Goal: Task Accomplishment & Management: Use online tool/utility

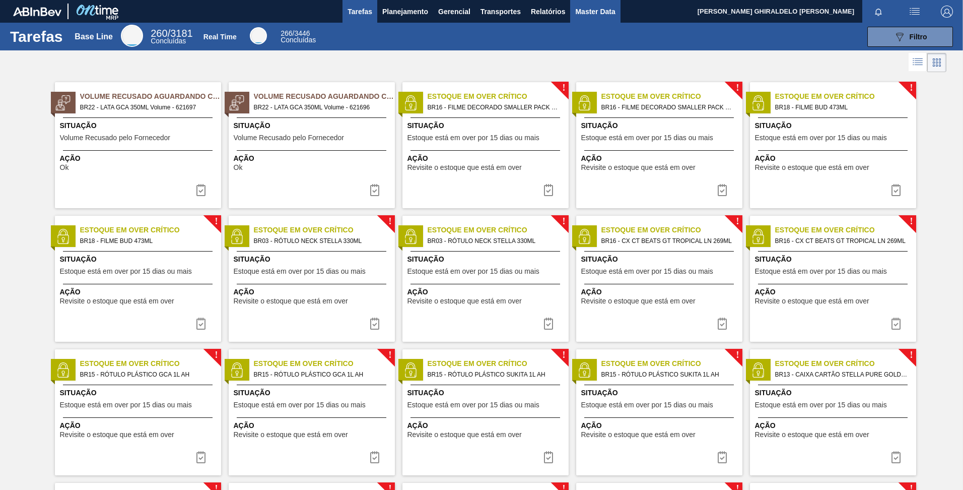
click at [587, 15] on span "Master Data" at bounding box center [595, 12] width 40 height 12
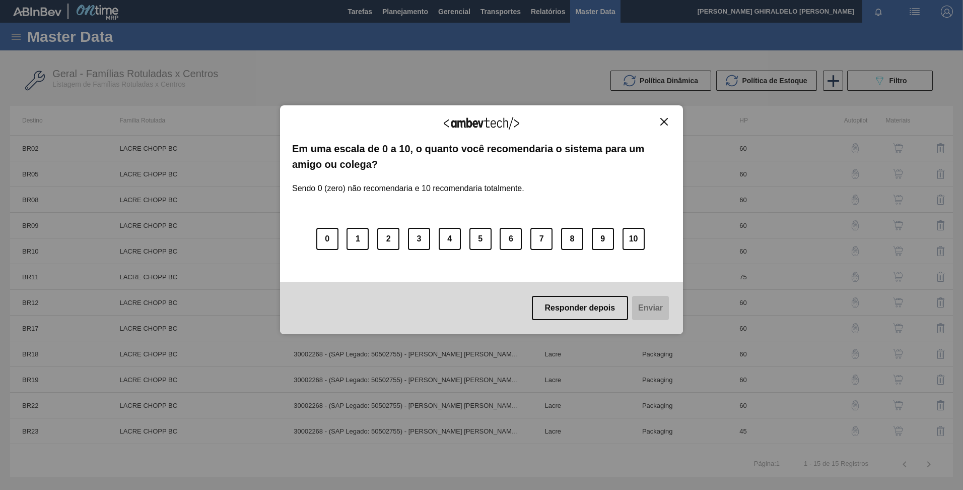
click at [16, 38] on div "Agradecemos seu feedback! Em uma escala de 0 a 10, o quanto você recomendaria o…" at bounding box center [481, 245] width 963 height 490
click at [661, 128] on div "Agradecemos seu feedback!" at bounding box center [481, 129] width 379 height 24
click at [663, 120] on img "Close" at bounding box center [664, 122] width 8 height 8
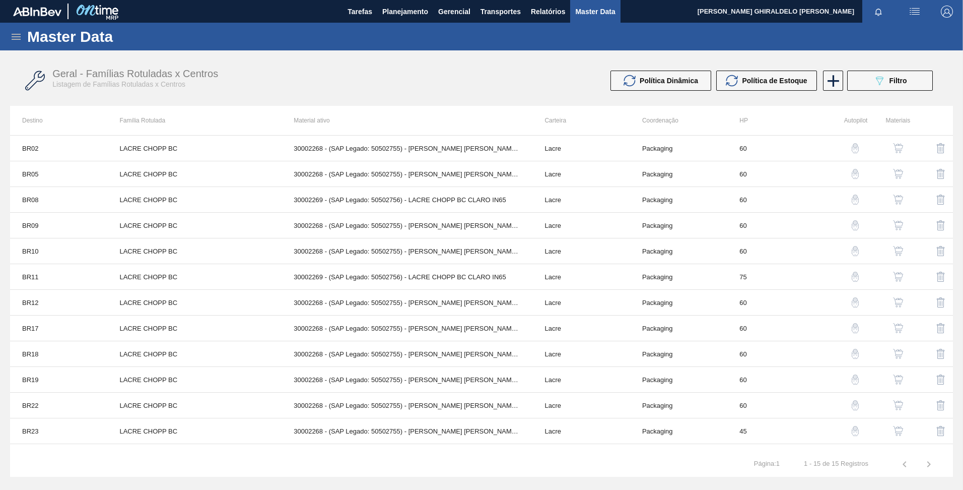
click at [24, 42] on div "Master Data" at bounding box center [481, 37] width 963 height 28
click at [12, 38] on icon at bounding box center [16, 37] width 12 height 12
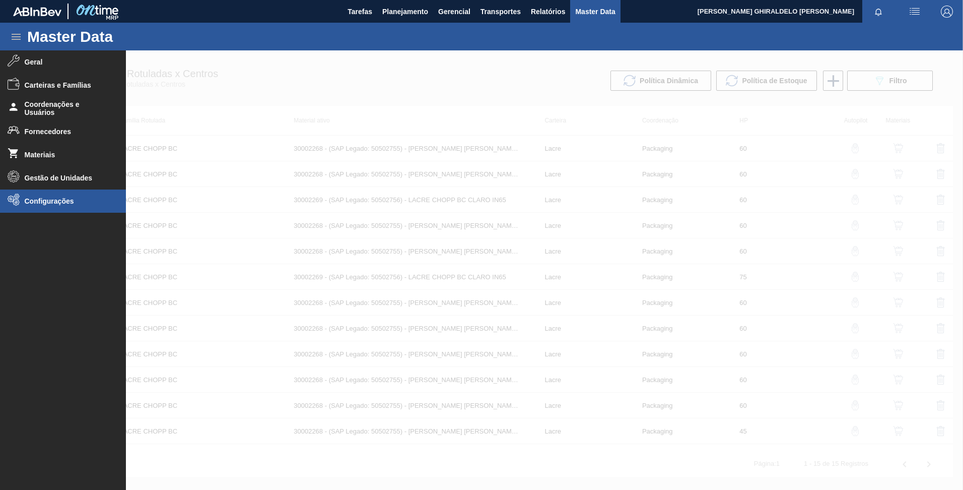
click at [50, 196] on li "Configurações" at bounding box center [63, 200] width 126 height 23
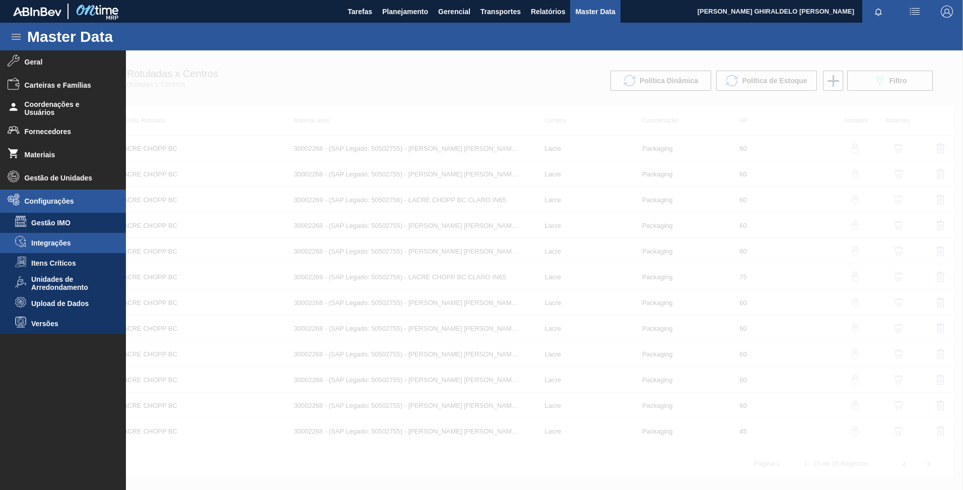
click at [66, 241] on span "Integrações" at bounding box center [70, 243] width 78 height 8
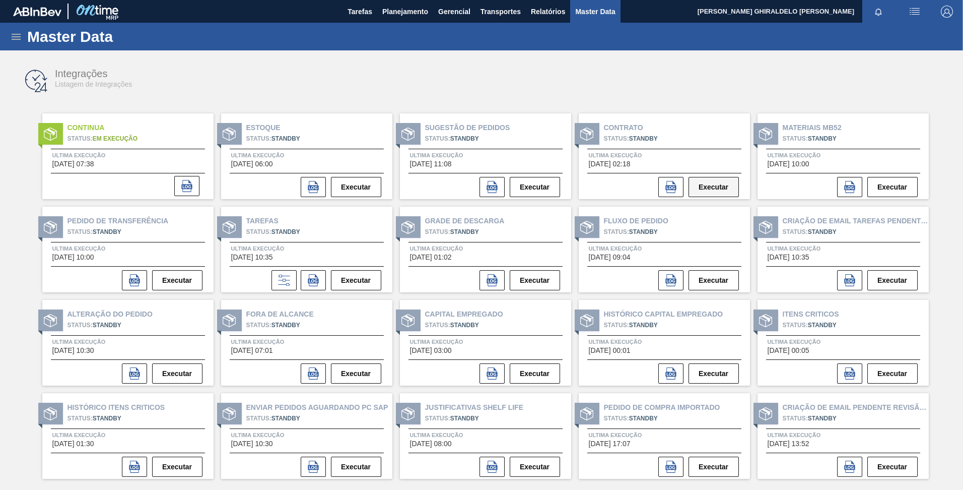
click at [699, 185] on button "Executar" at bounding box center [714, 187] width 50 height 20
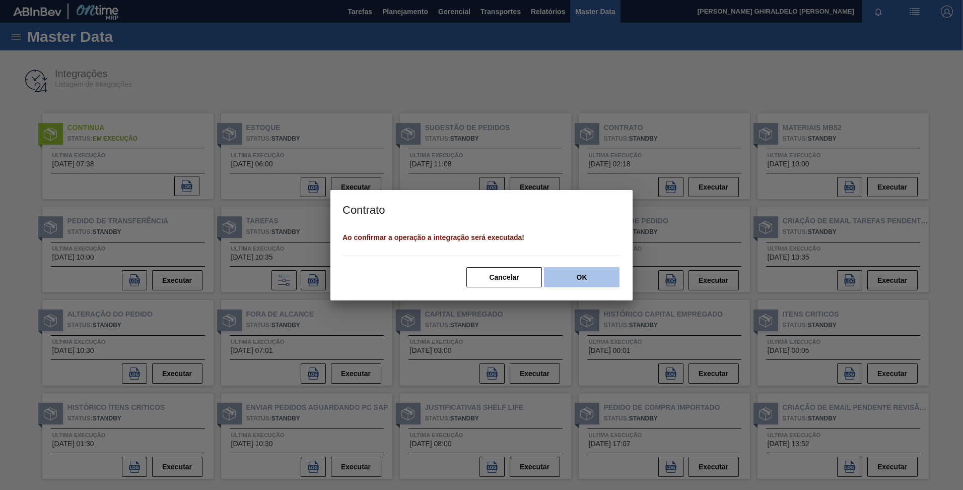
click at [590, 275] on button "OK" at bounding box center [582, 277] width 76 height 20
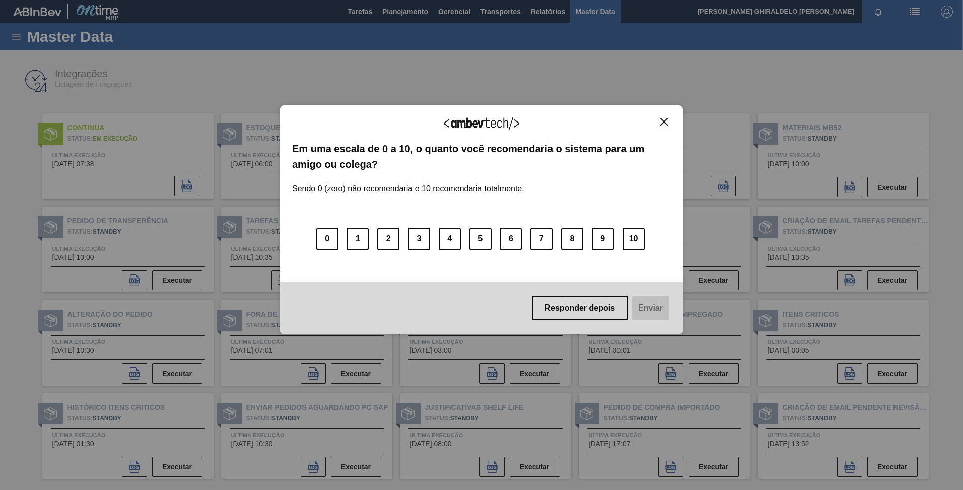
click at [665, 125] on img "Close" at bounding box center [664, 122] width 8 height 8
